Goal: Task Accomplishment & Management: Use online tool/utility

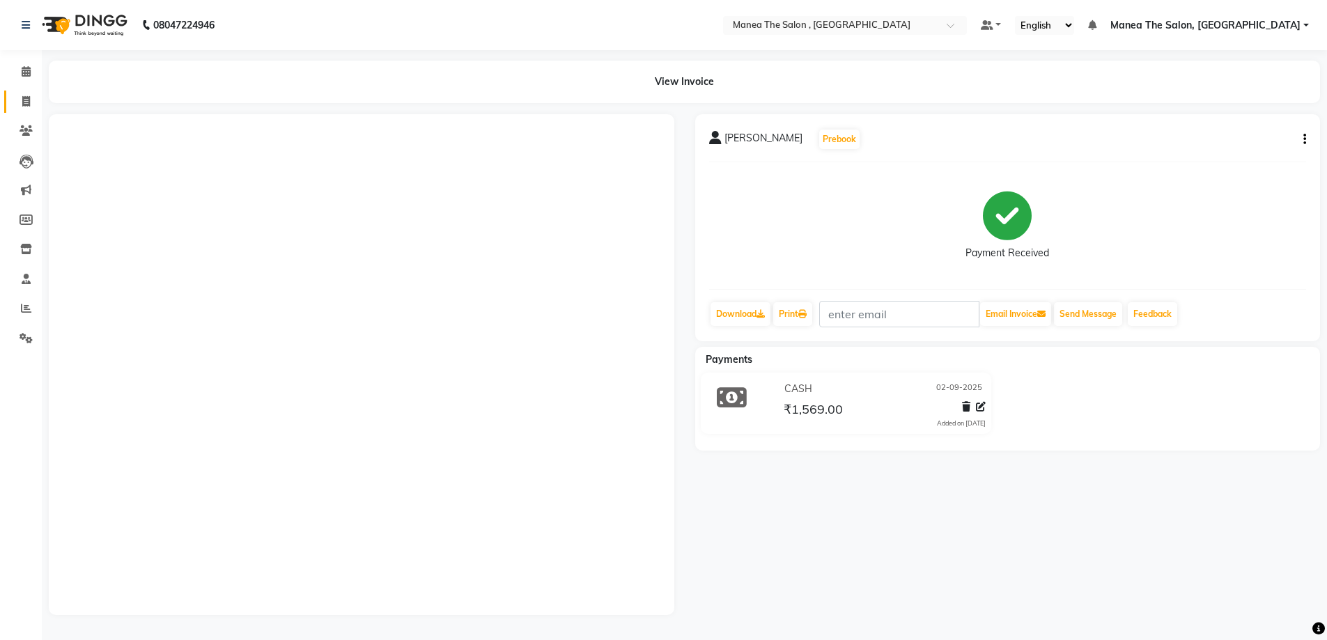
click at [34, 102] on span at bounding box center [26, 102] width 24 height 16
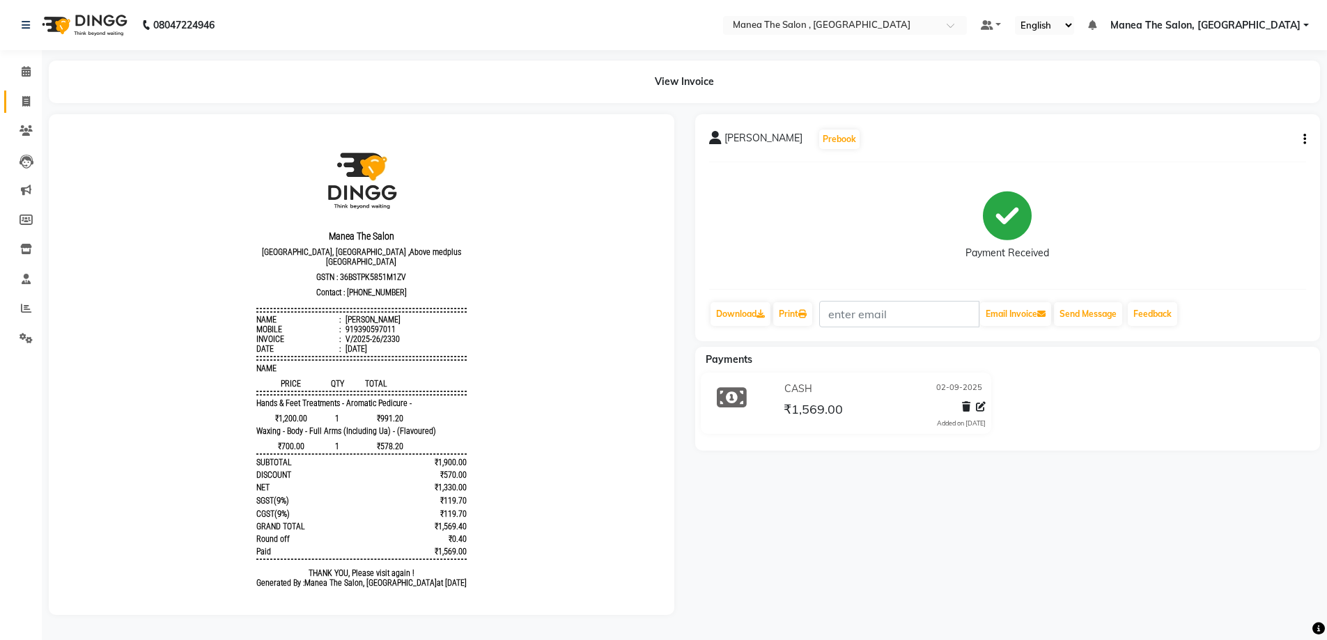
select select "service"
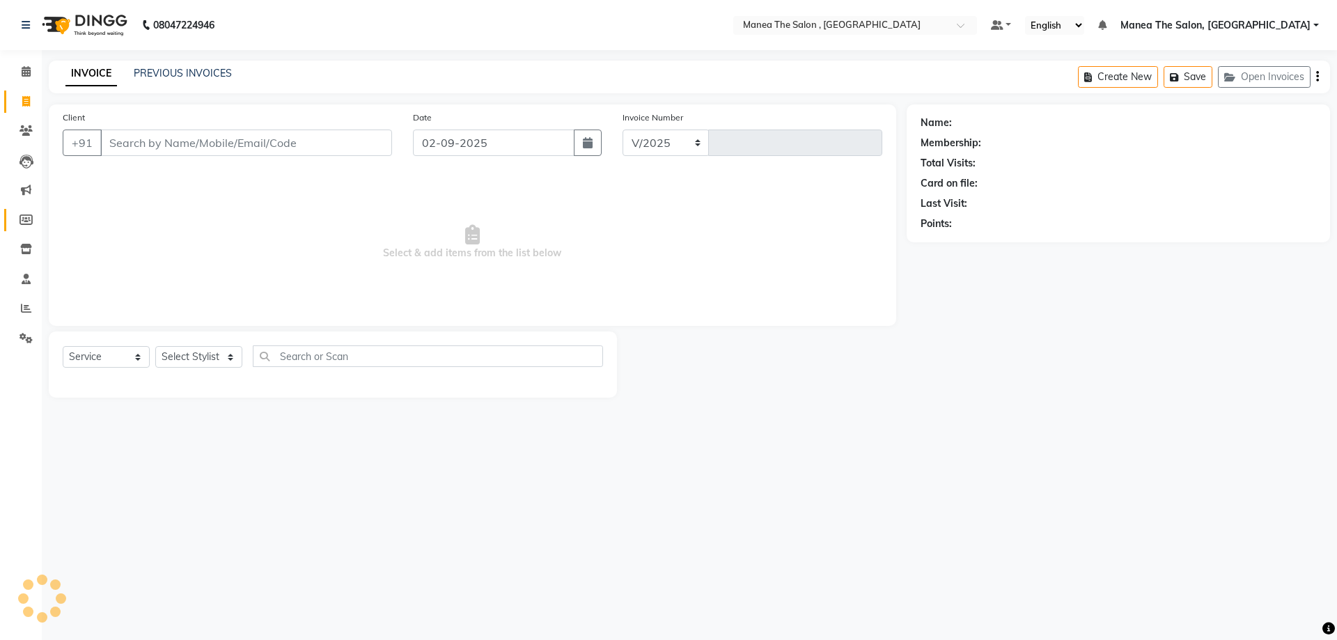
select select "7201"
type input "2331"
click at [26, 309] on icon at bounding box center [26, 308] width 10 height 10
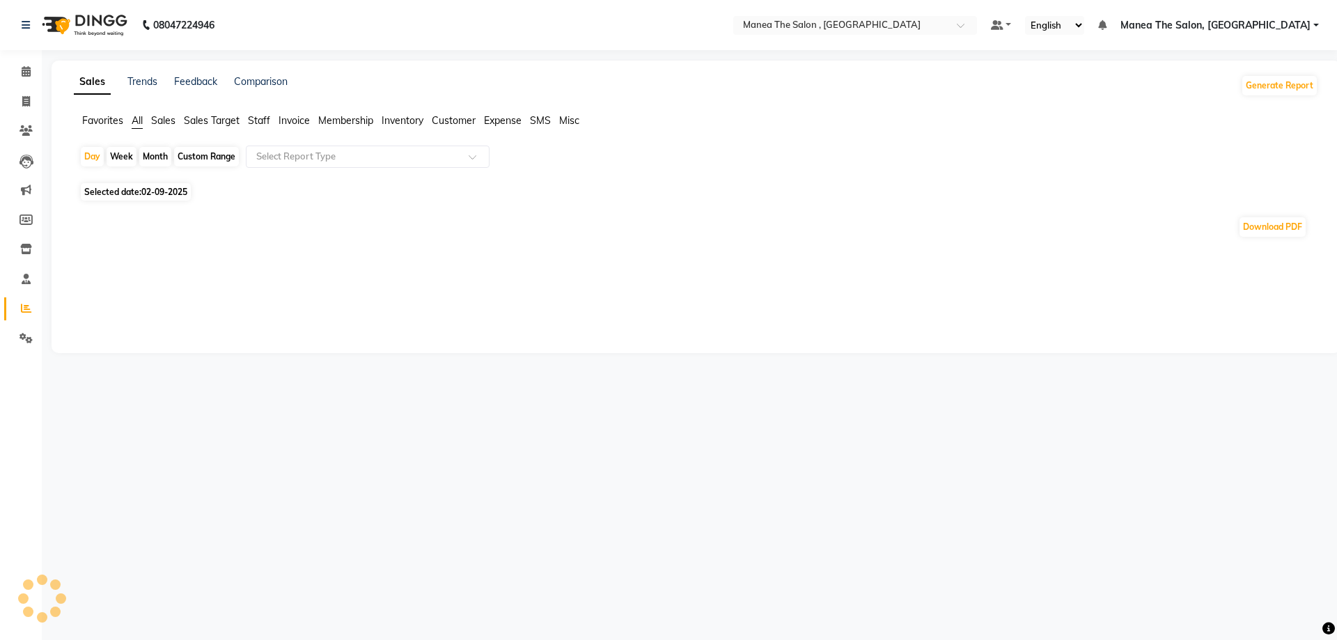
click at [155, 157] on div "Month" at bounding box center [155, 157] width 32 height 20
select select "9"
select select "2025"
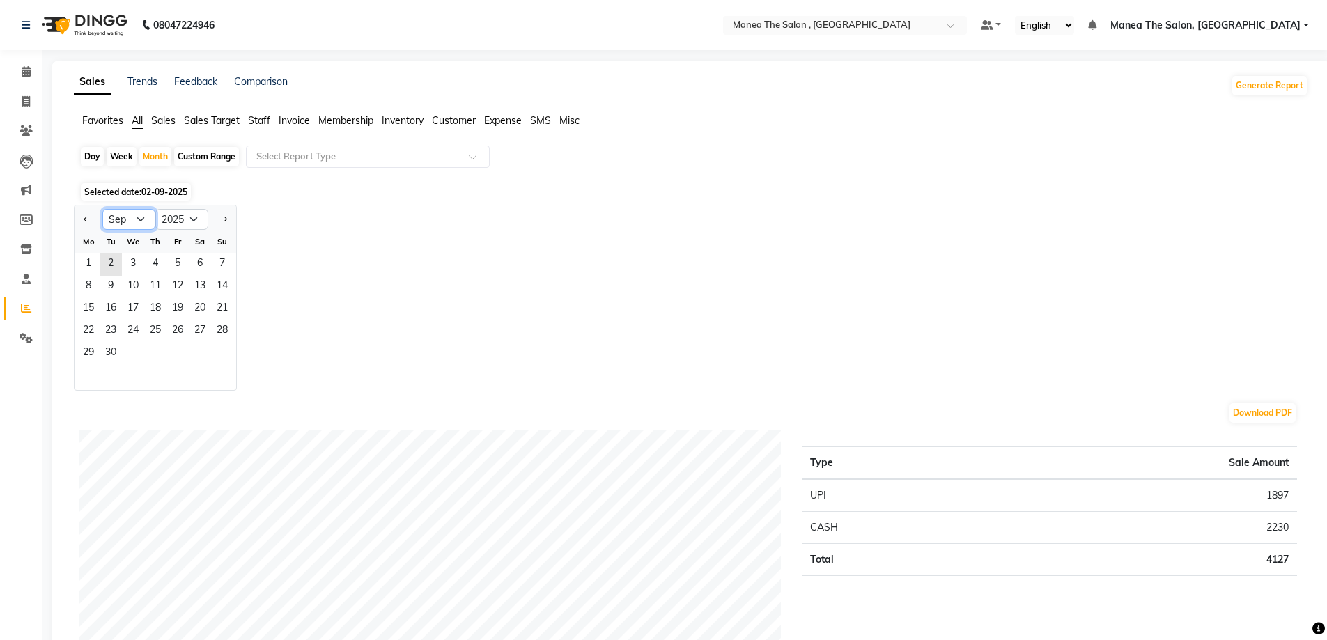
click at [140, 216] on select "Jan Feb Mar Apr May Jun [DATE] Aug Sep Oct Nov Dec" at bounding box center [128, 219] width 53 height 21
select select "8"
click at [102, 209] on select "Jan Feb Mar Apr May Jun [DATE] Aug Sep Oct Nov Dec" at bounding box center [128, 219] width 53 height 21
click at [176, 256] on span "1" at bounding box center [177, 265] width 22 height 22
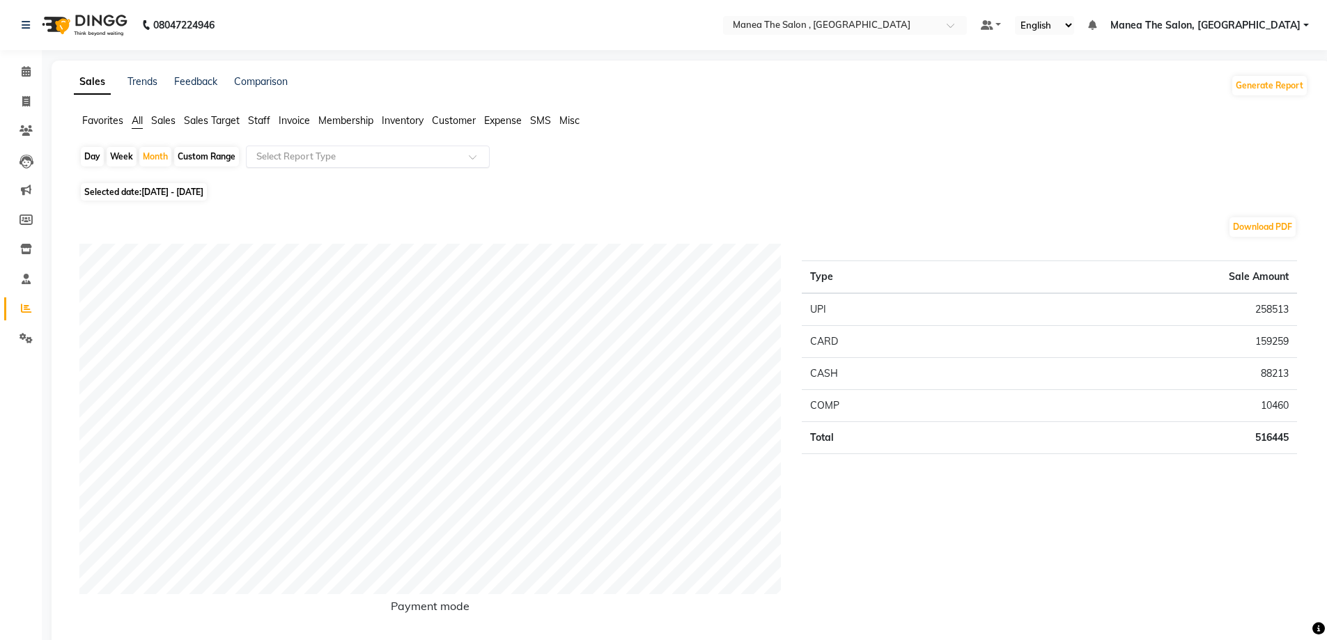
click at [439, 158] on input "text" at bounding box center [354, 157] width 201 height 14
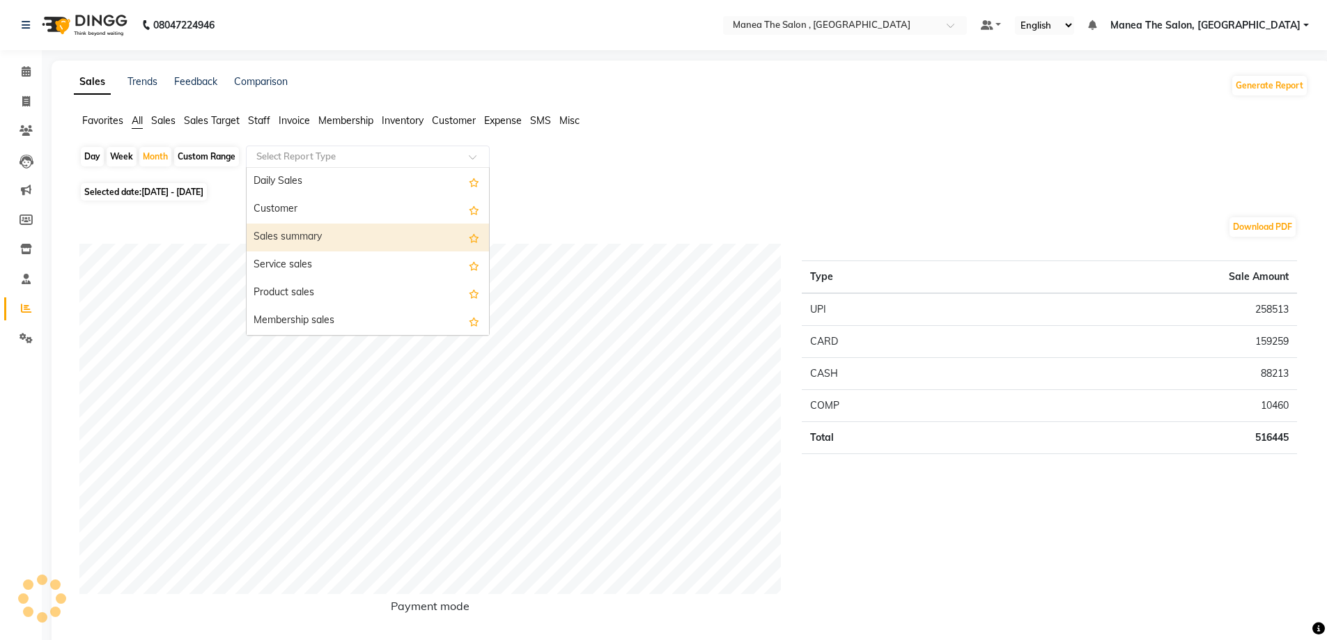
click at [368, 243] on div "Sales summary" at bounding box center [368, 238] width 242 height 28
select select "full_report"
select select "pdf"
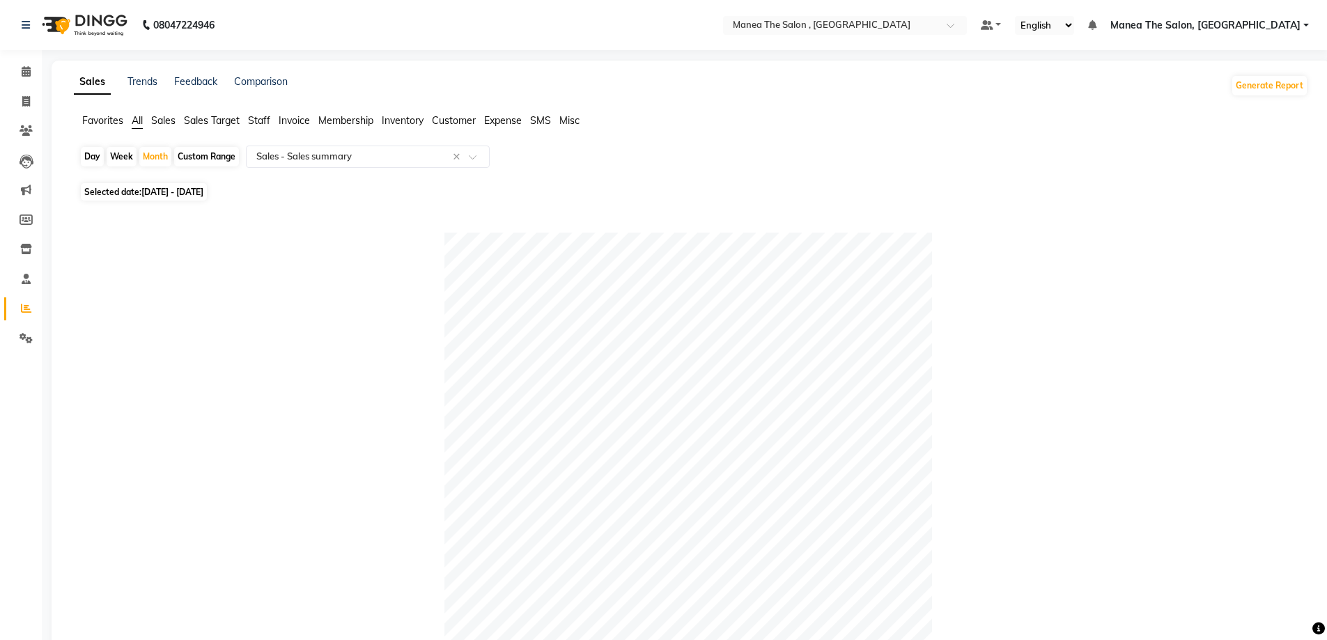
click at [214, 118] on span "Sales Target" at bounding box center [212, 120] width 56 height 13
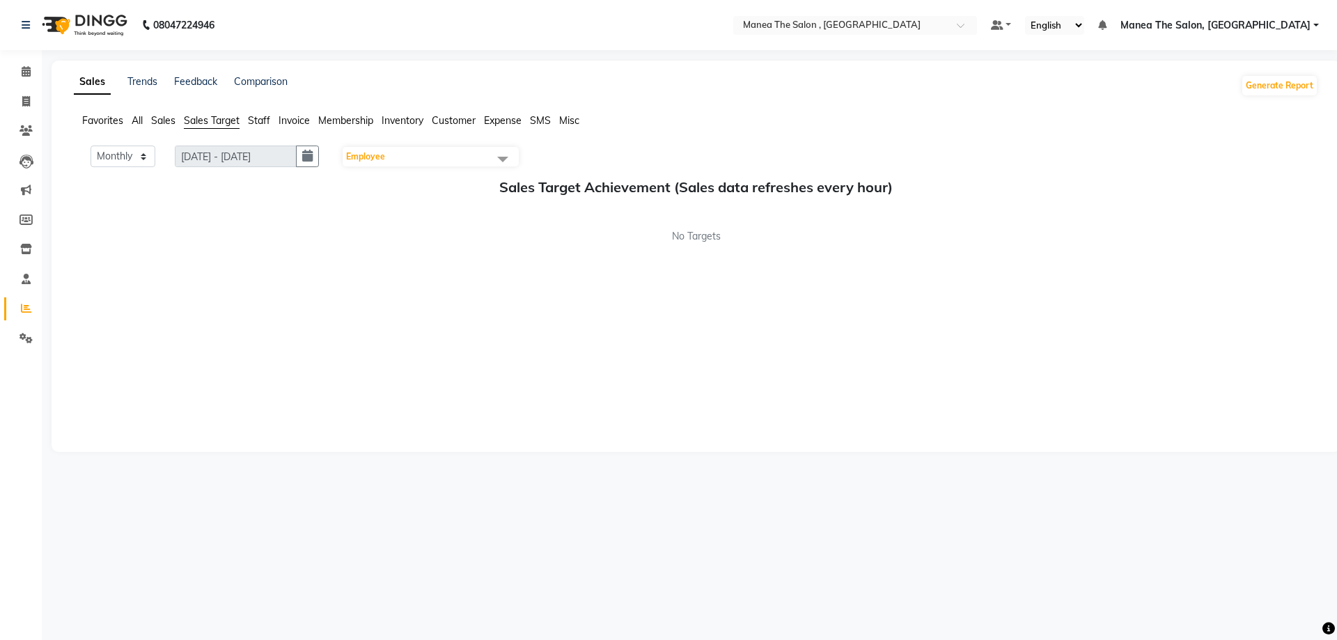
click at [505, 158] on span at bounding box center [503, 159] width 28 height 26
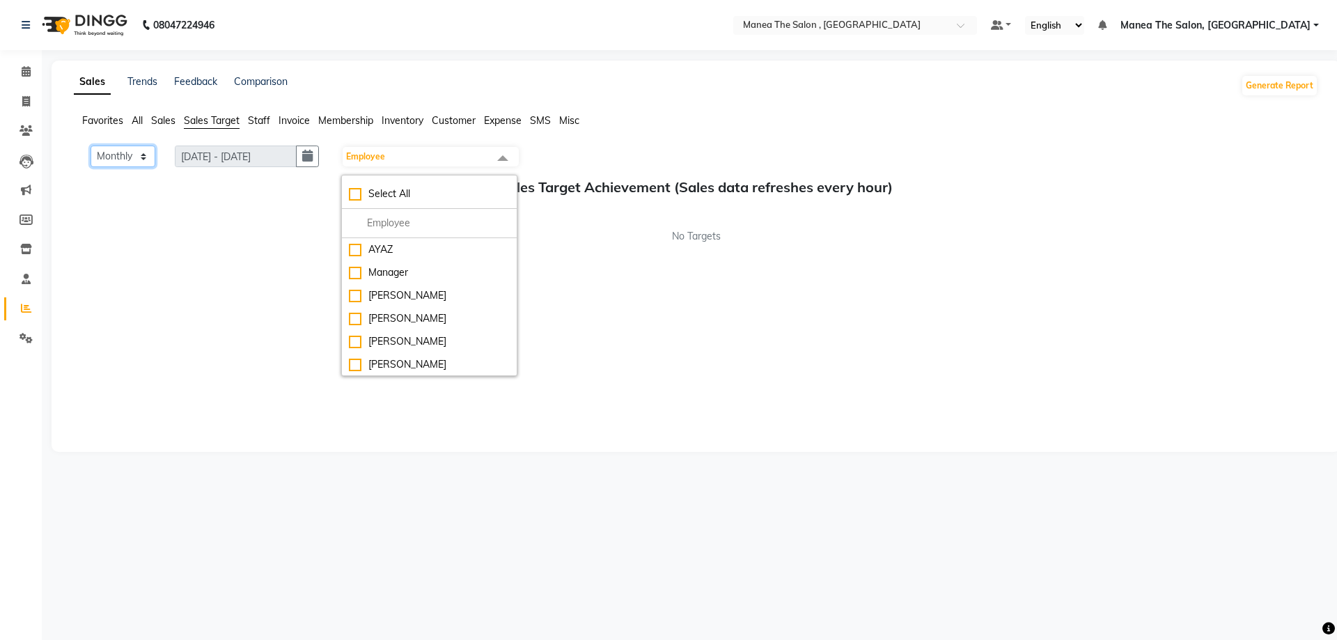
click at [146, 156] on select "Monthly Weekly" at bounding box center [123, 157] width 65 height 22
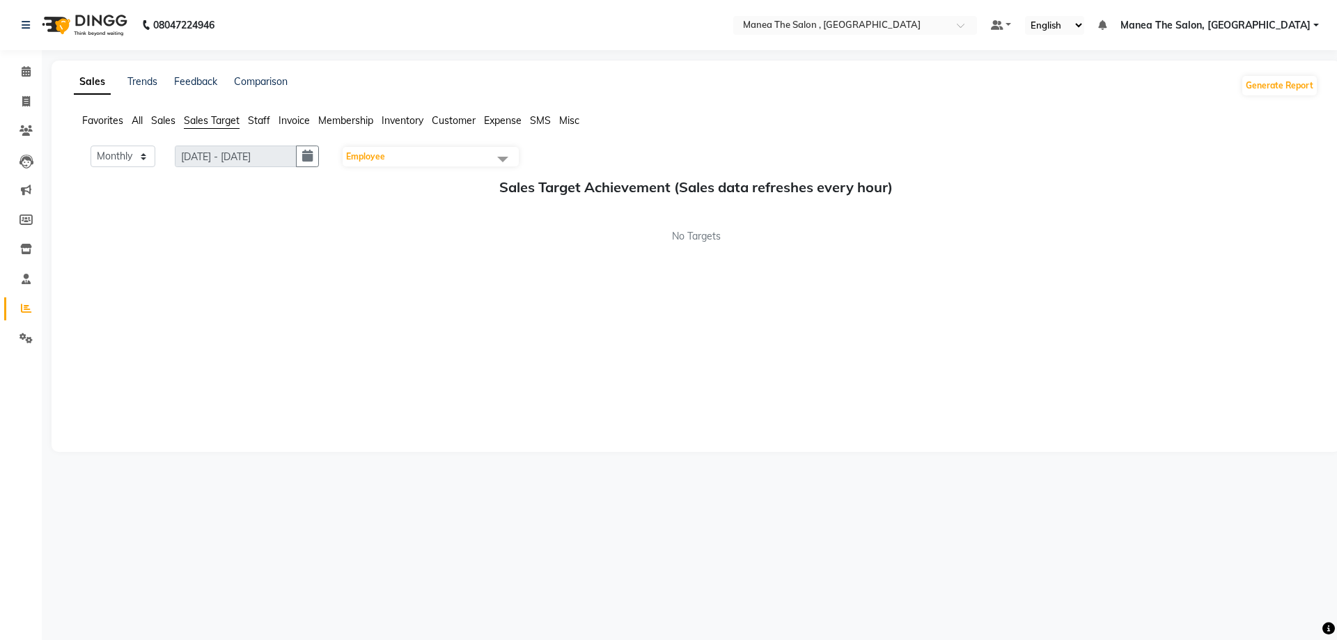
click at [262, 120] on span "Staff" at bounding box center [259, 120] width 22 height 13
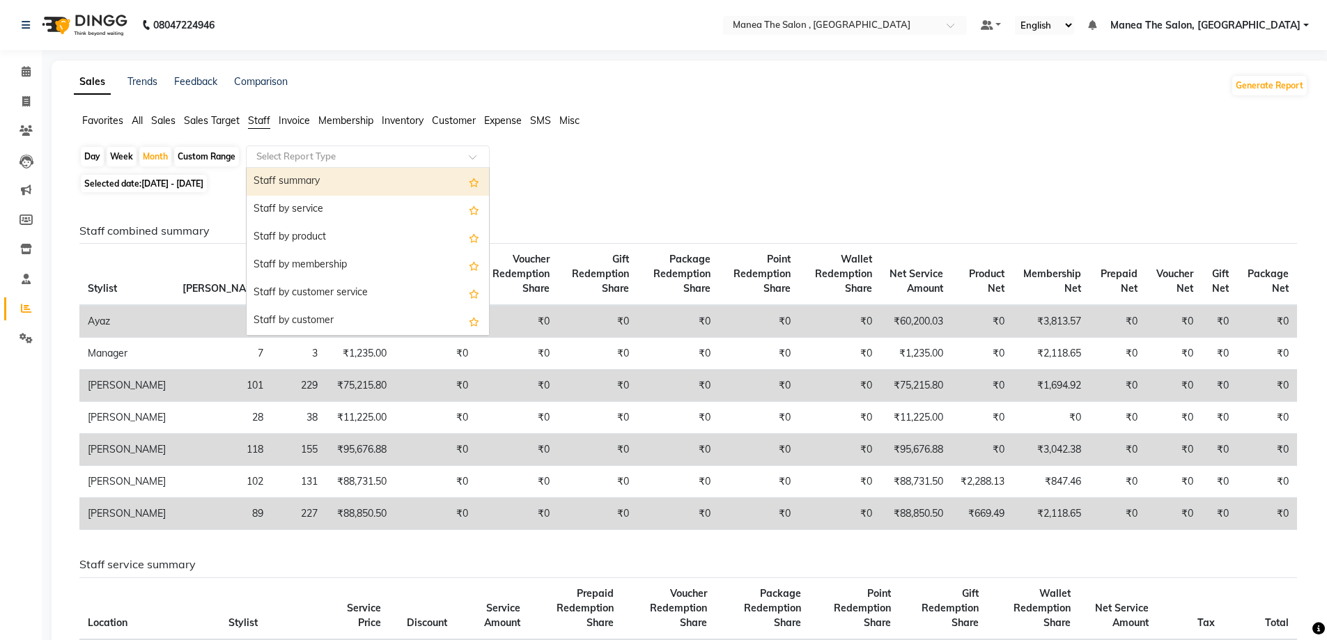
click at [396, 159] on input "text" at bounding box center [354, 157] width 201 height 14
click at [364, 182] on div "Staff summary" at bounding box center [368, 182] width 242 height 28
select select "full_report"
select select "pdf"
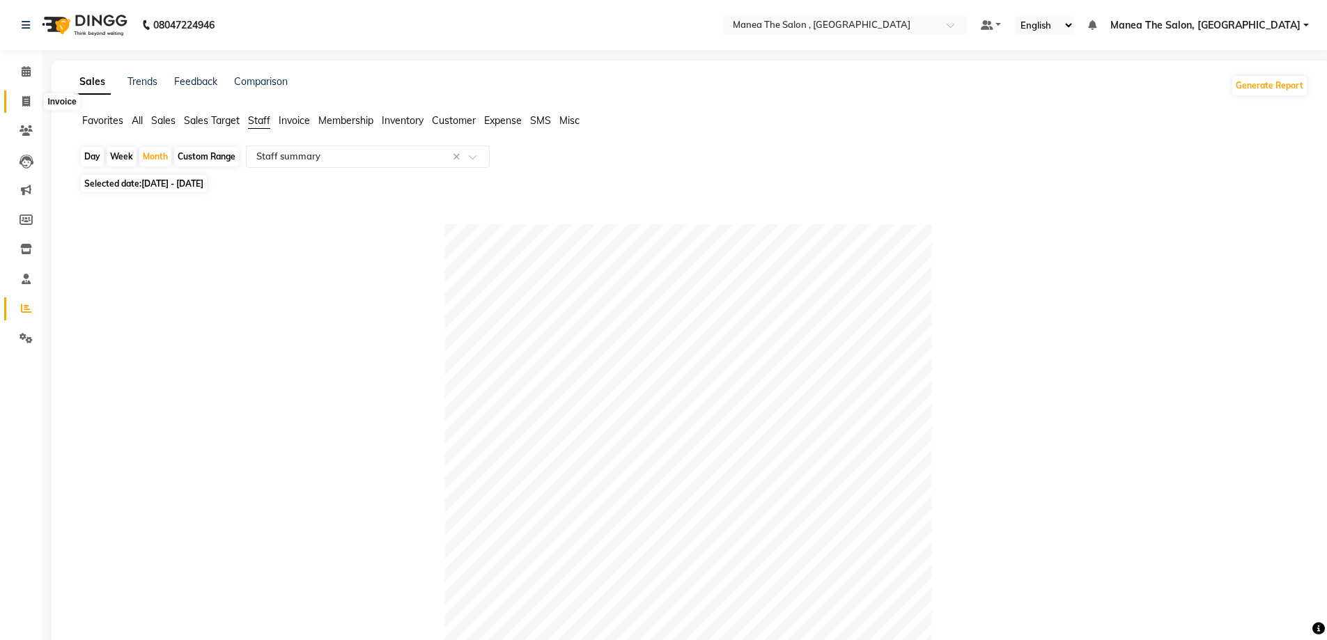
click at [29, 100] on icon at bounding box center [26, 101] width 8 height 10
select select "service"
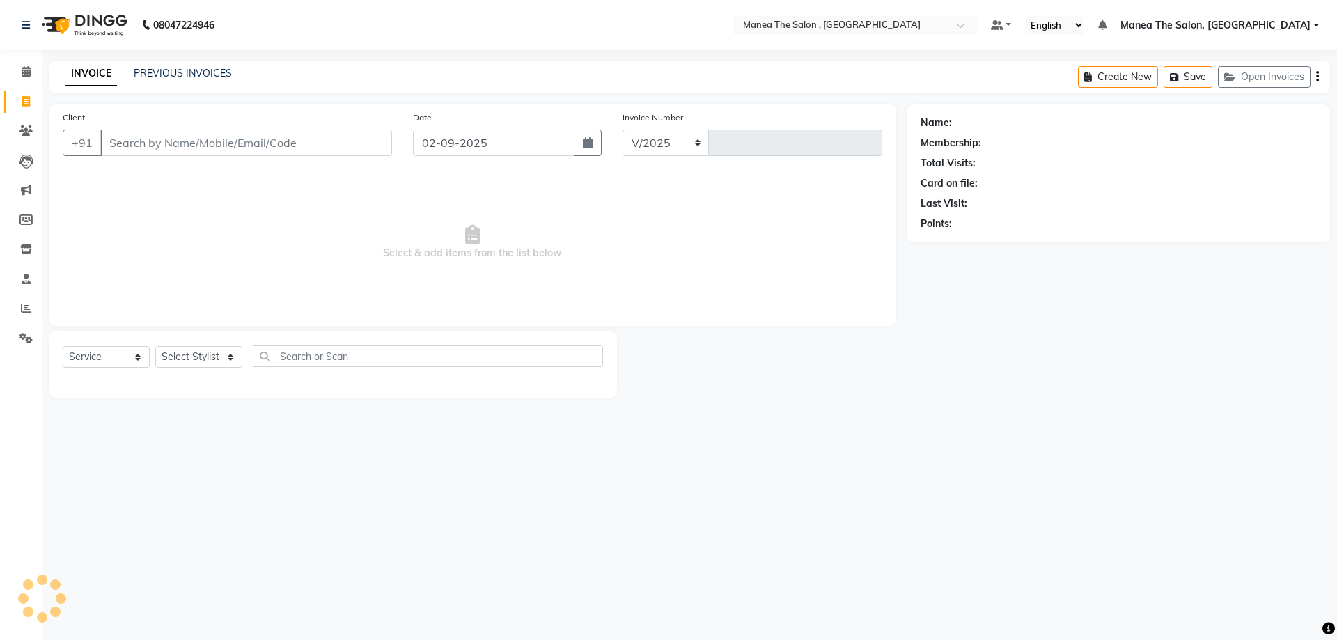
select select "7201"
type input "2331"
click at [612, 571] on div "08047224946 Select Location × Manea The Salon , Kondapur Default Panel My Panel…" at bounding box center [668, 320] width 1337 height 640
click at [24, 307] on icon at bounding box center [26, 308] width 10 height 10
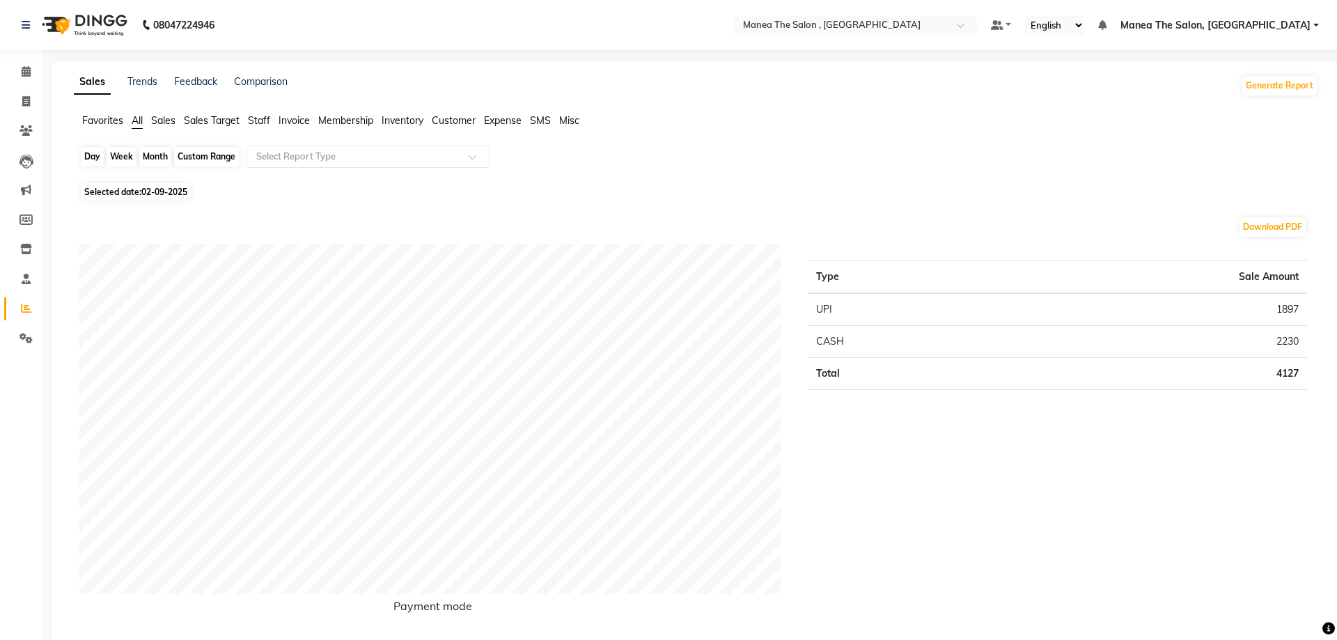
click at [100, 155] on div "Day" at bounding box center [92, 157] width 23 height 20
select select "9"
select select "2025"
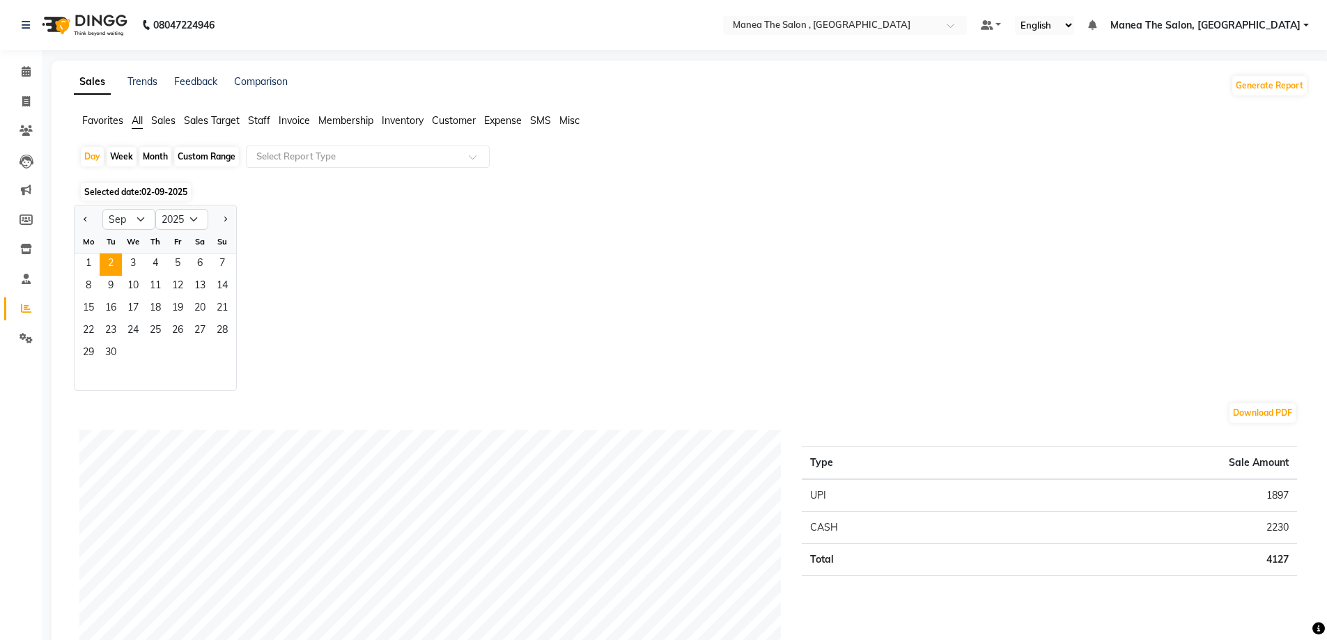
click at [162, 122] on span "Sales" at bounding box center [163, 120] width 24 height 13
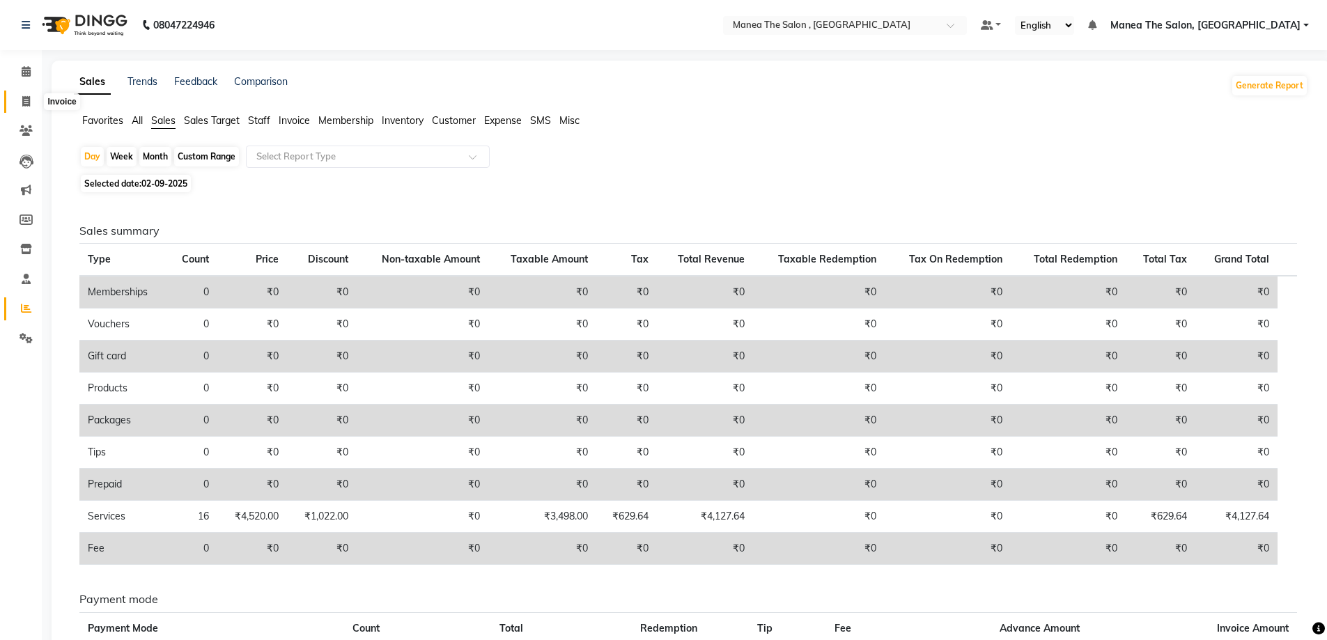
click at [26, 100] on icon at bounding box center [26, 101] width 8 height 10
select select "service"
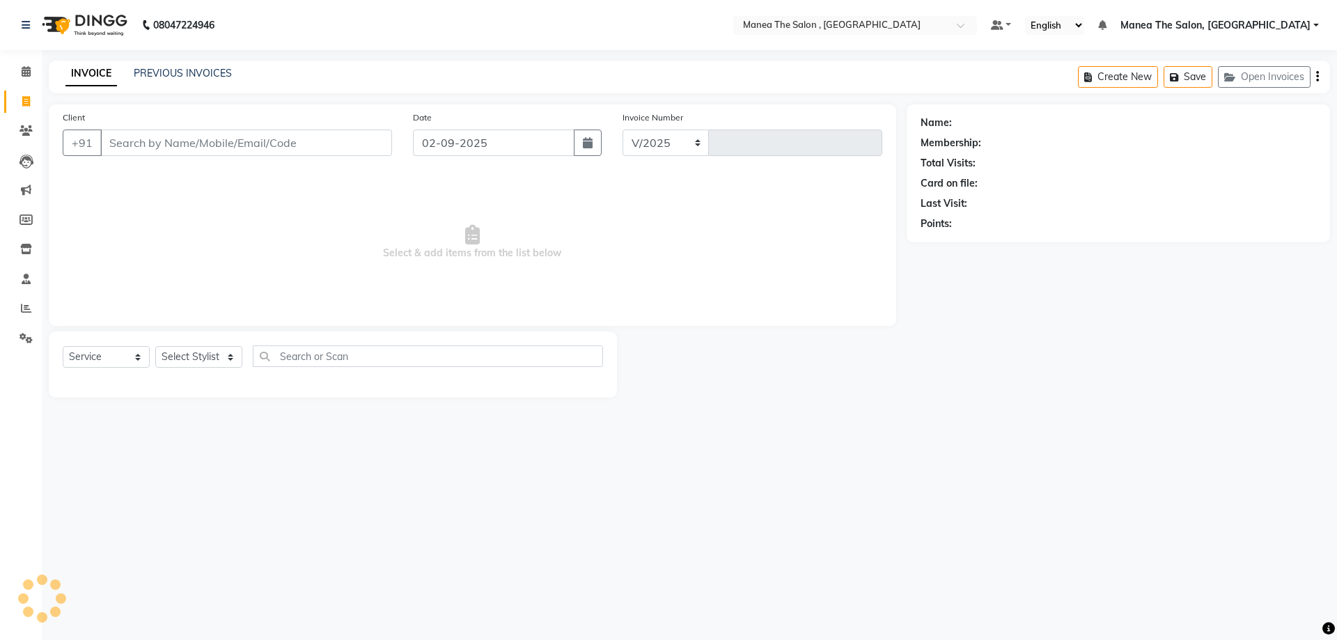
select select "7201"
type input "2331"
